Goal: Complete application form

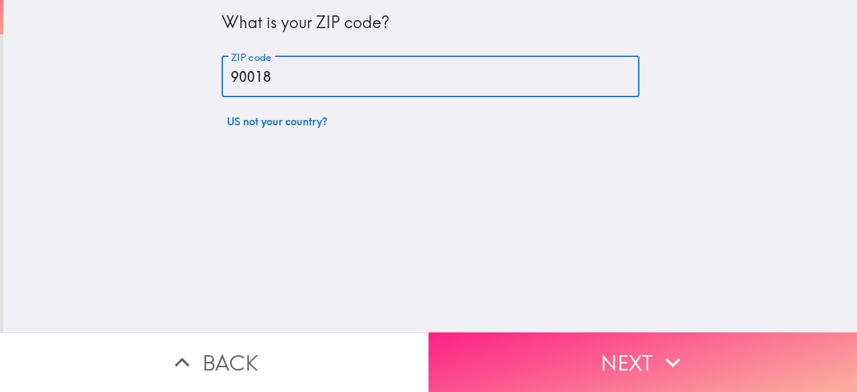
type input "90018"
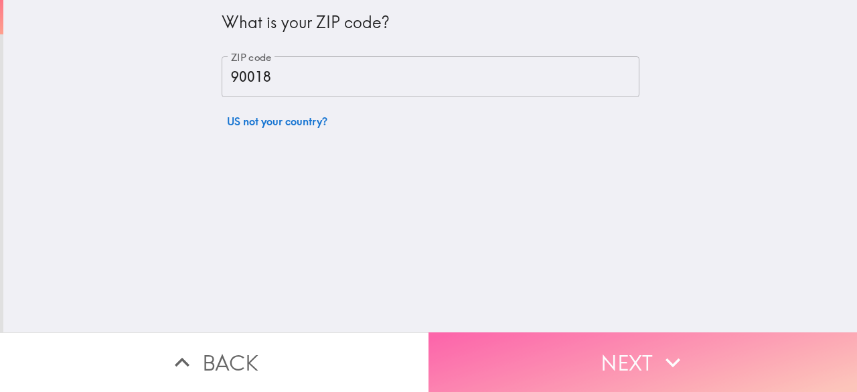
click at [576, 342] on button "Next" at bounding box center [642, 362] width 428 height 60
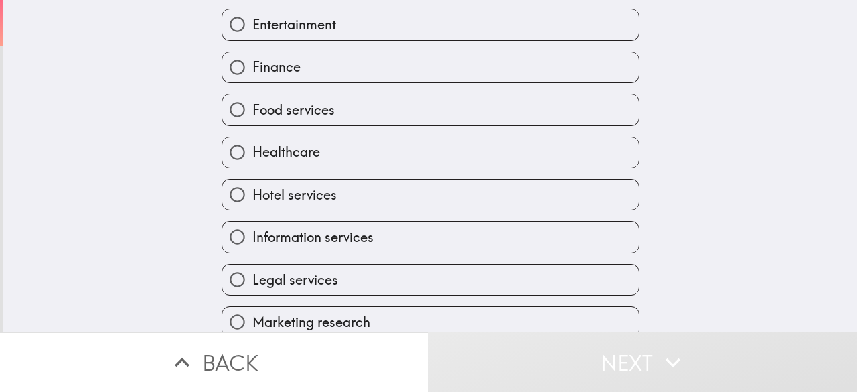
scroll to position [258, 0]
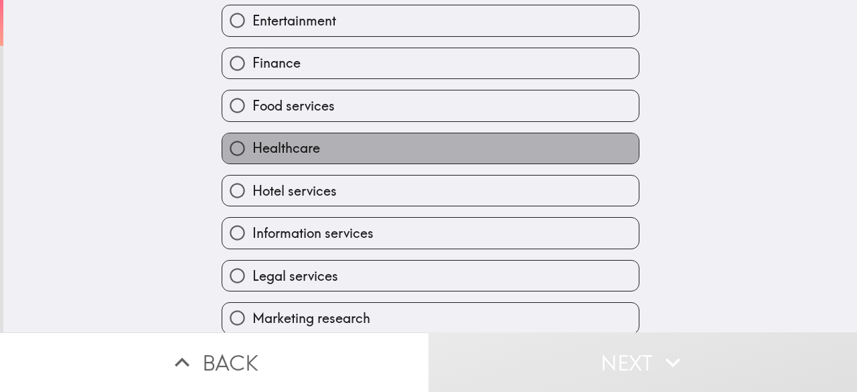
click at [295, 153] on span "Healthcare" at bounding box center [286, 148] width 68 height 19
click at [252, 153] on input "Healthcare" at bounding box center [237, 148] width 30 height 30
radio input "true"
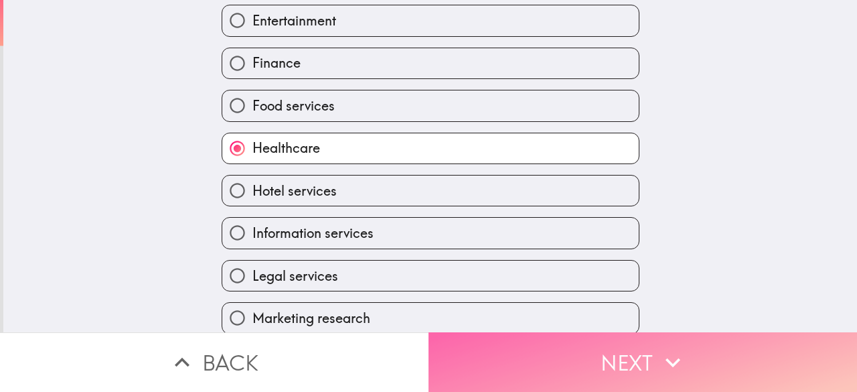
click at [596, 359] on button "Next" at bounding box center [642, 362] width 428 height 60
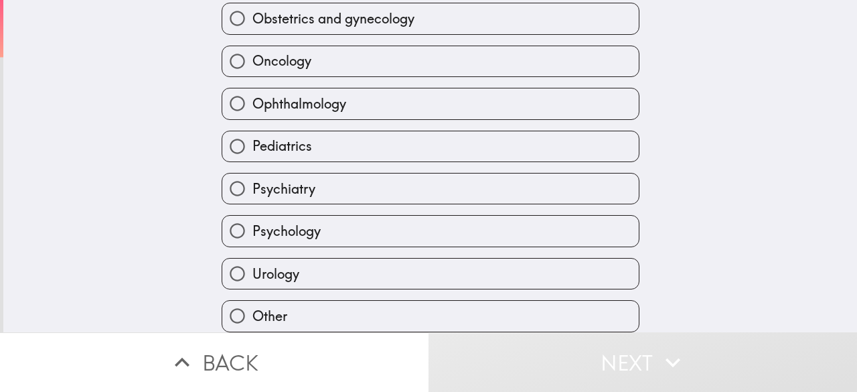
scroll to position [424, 0]
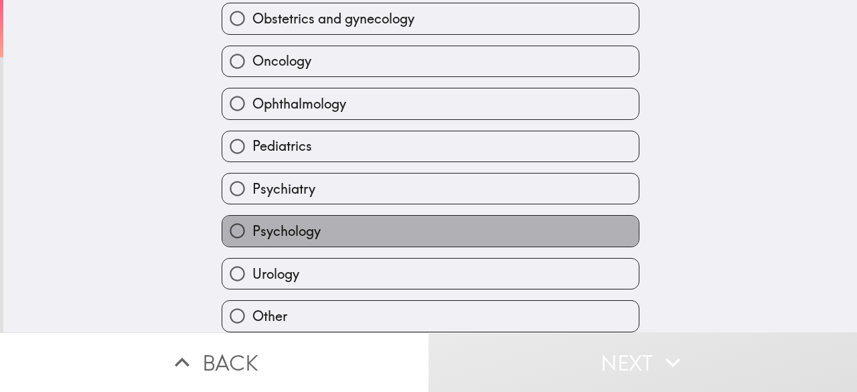
click at [305, 222] on span "Psychology" at bounding box center [286, 231] width 68 height 19
click at [252, 220] on input "Psychology" at bounding box center [237, 231] width 30 height 30
radio input "true"
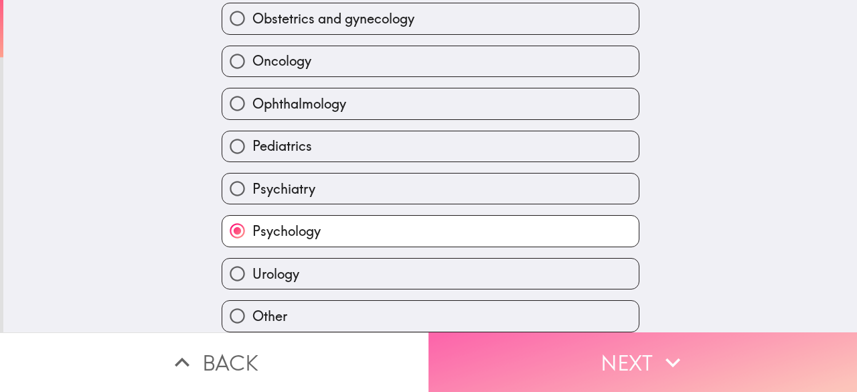
click at [641, 345] on button "Next" at bounding box center [642, 362] width 428 height 60
